Goal: Obtain resource: Obtain resource

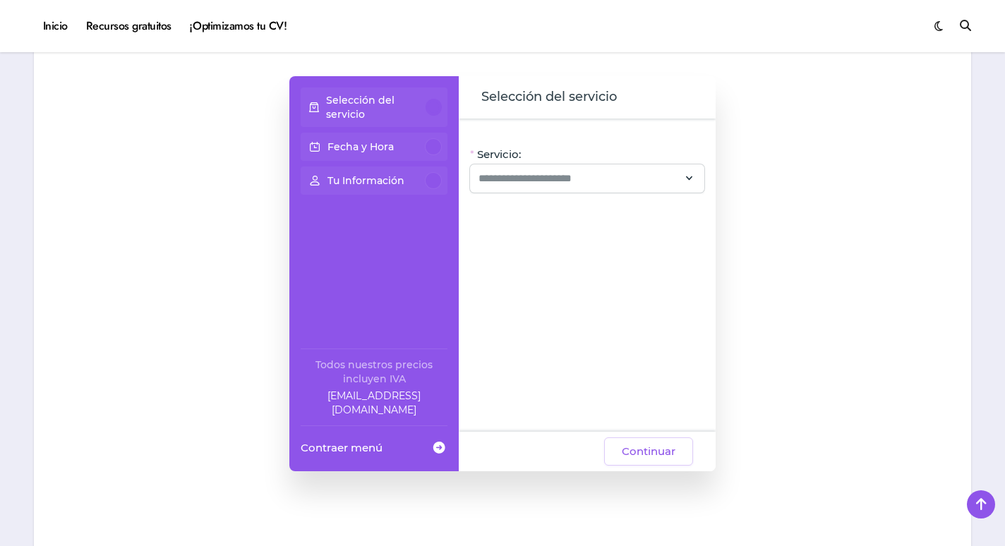
scroll to position [1191, 0]
click at [438, 145] on div at bounding box center [433, 145] width 17 height 17
click at [426, 100] on div "Selección del servicio" at bounding box center [374, 106] width 136 height 28
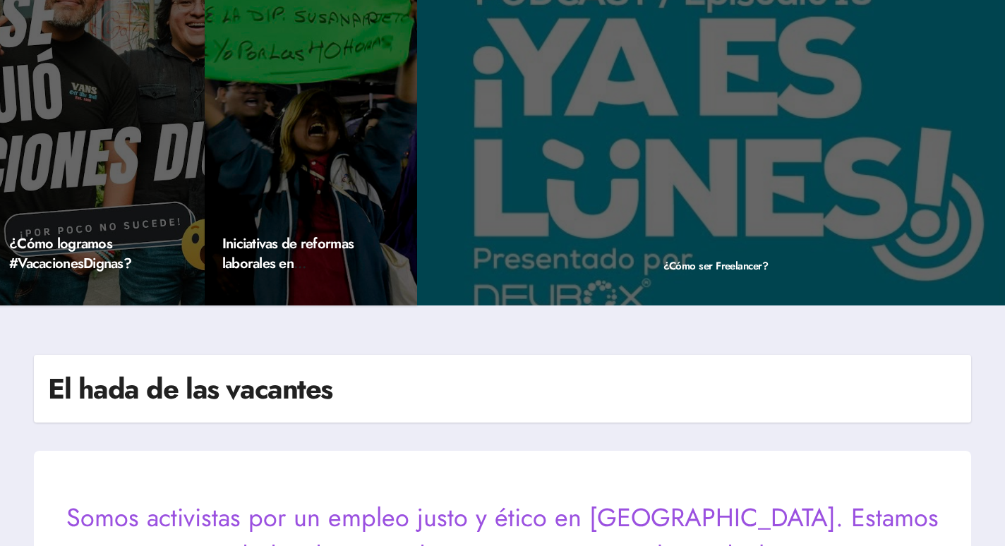
scroll to position [0, 0]
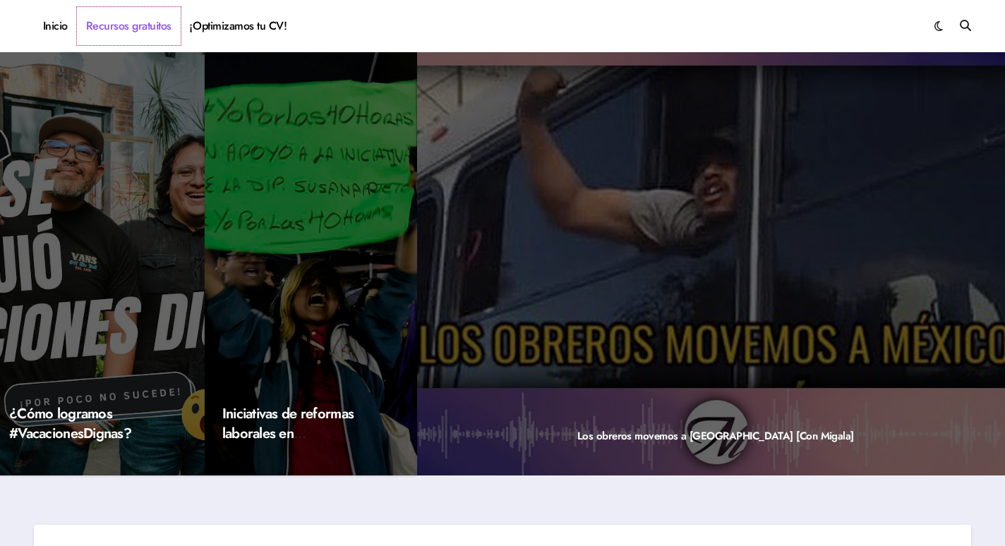
click at [148, 27] on link "Recursos gratuitos" at bounding box center [129, 26] width 104 height 38
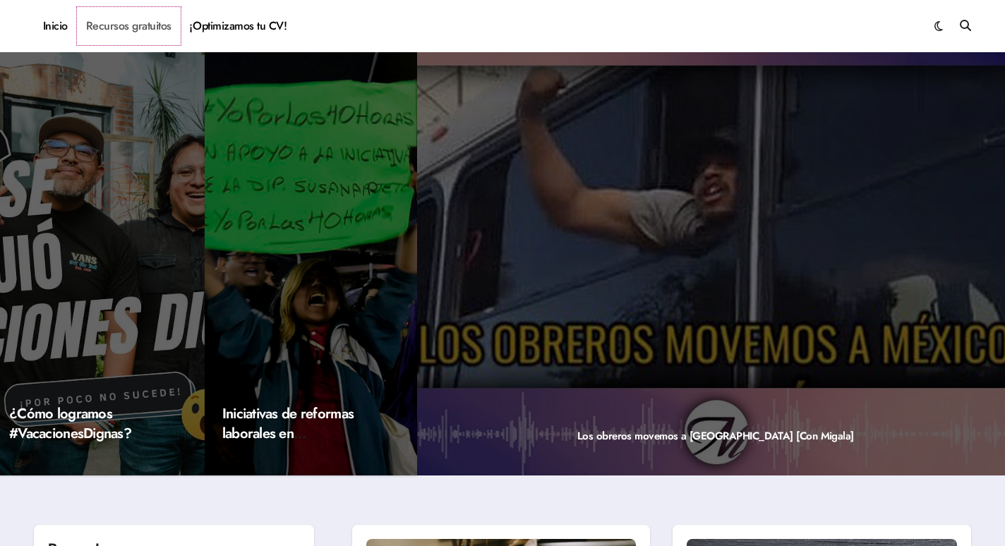
click at [148, 27] on link "Recursos gratuitos" at bounding box center [129, 26] width 104 height 38
click at [938, 29] on span at bounding box center [938, 26] width 8 height 16
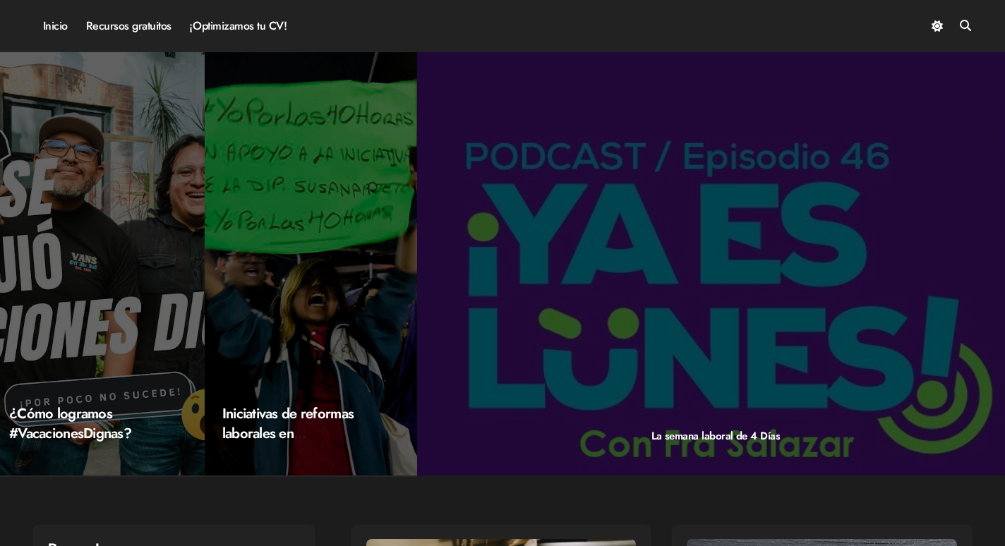
click at [938, 29] on span at bounding box center [937, 26] width 11 height 16
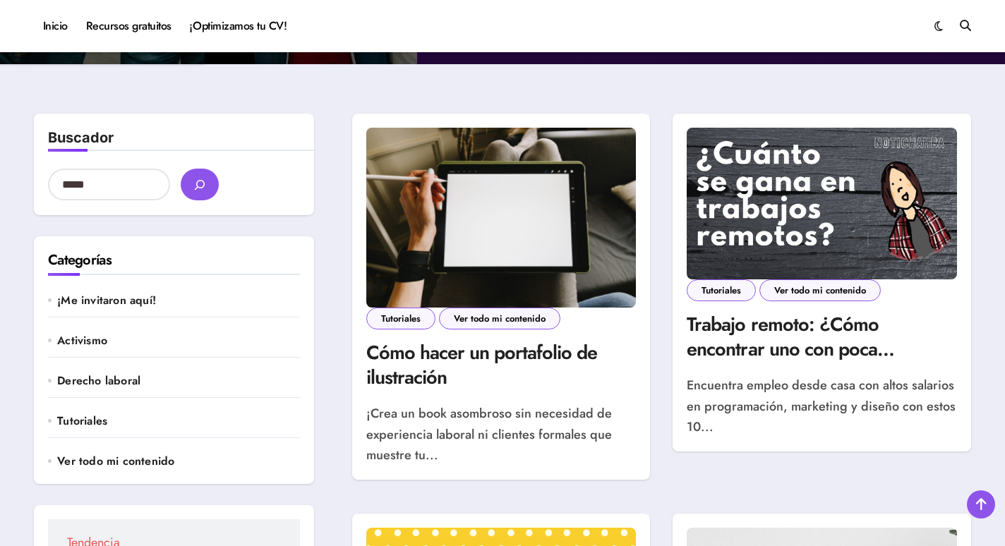
scroll to position [360, 0]
